Goal: Task Accomplishment & Management: Manage account settings

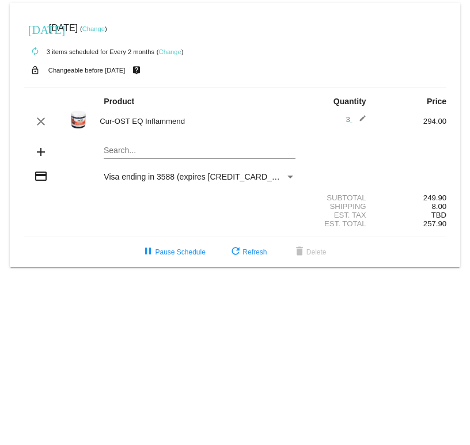
click at [361, 119] on mat-icon "edit" at bounding box center [359, 122] width 14 height 14
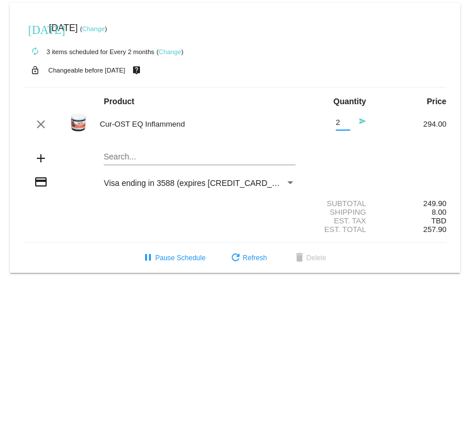
type input "2"
click at [346, 125] on input "2" at bounding box center [343, 123] width 14 height 9
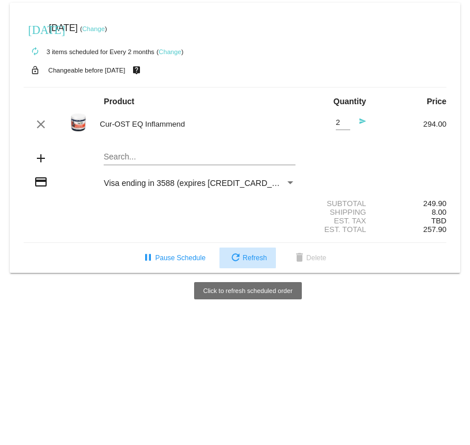
click at [264, 258] on span "refresh Refresh" at bounding box center [248, 258] width 38 height 8
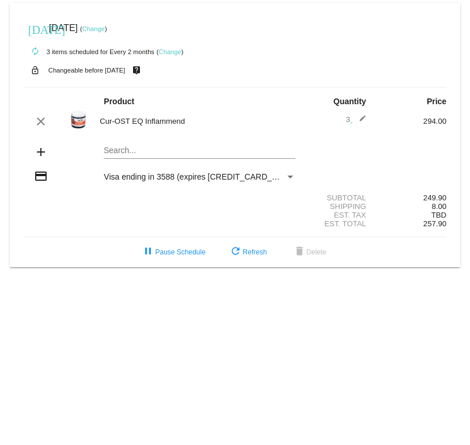
click at [364, 116] on mat-icon "edit" at bounding box center [359, 122] width 14 height 14
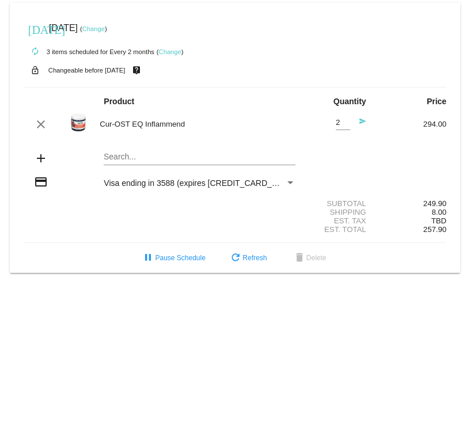
type input "2"
click at [346, 124] on input "2" at bounding box center [343, 123] width 14 height 9
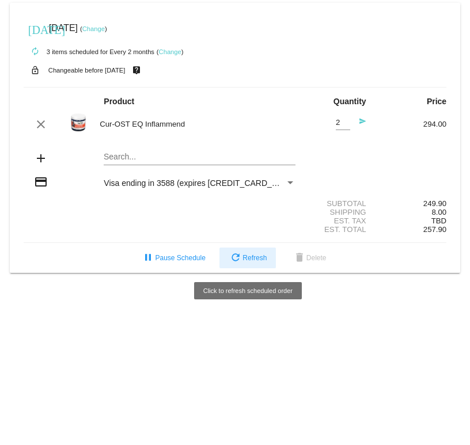
click at [249, 257] on span "refresh Refresh" at bounding box center [248, 258] width 38 height 8
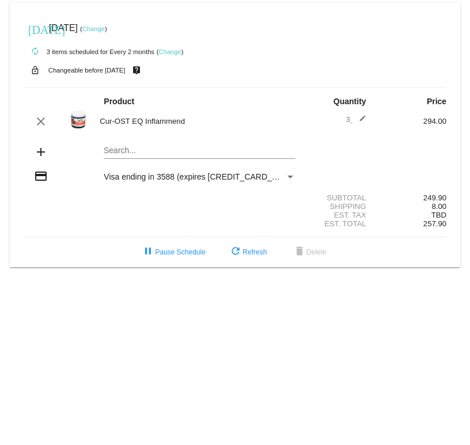
click at [363, 118] on mat-icon "edit" at bounding box center [359, 122] width 14 height 14
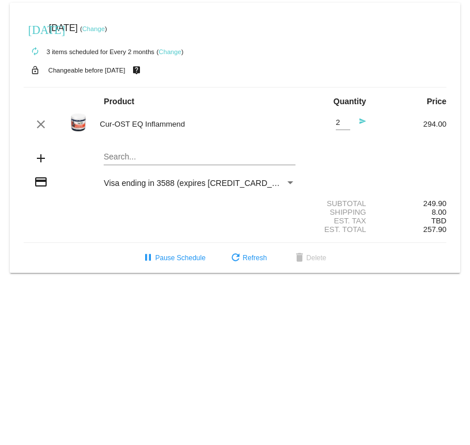
type input "2"
click at [344, 125] on input "2" at bounding box center [343, 123] width 14 height 9
click at [360, 120] on mat-icon "send" at bounding box center [359, 124] width 14 height 14
